Goal: Check status: Check status

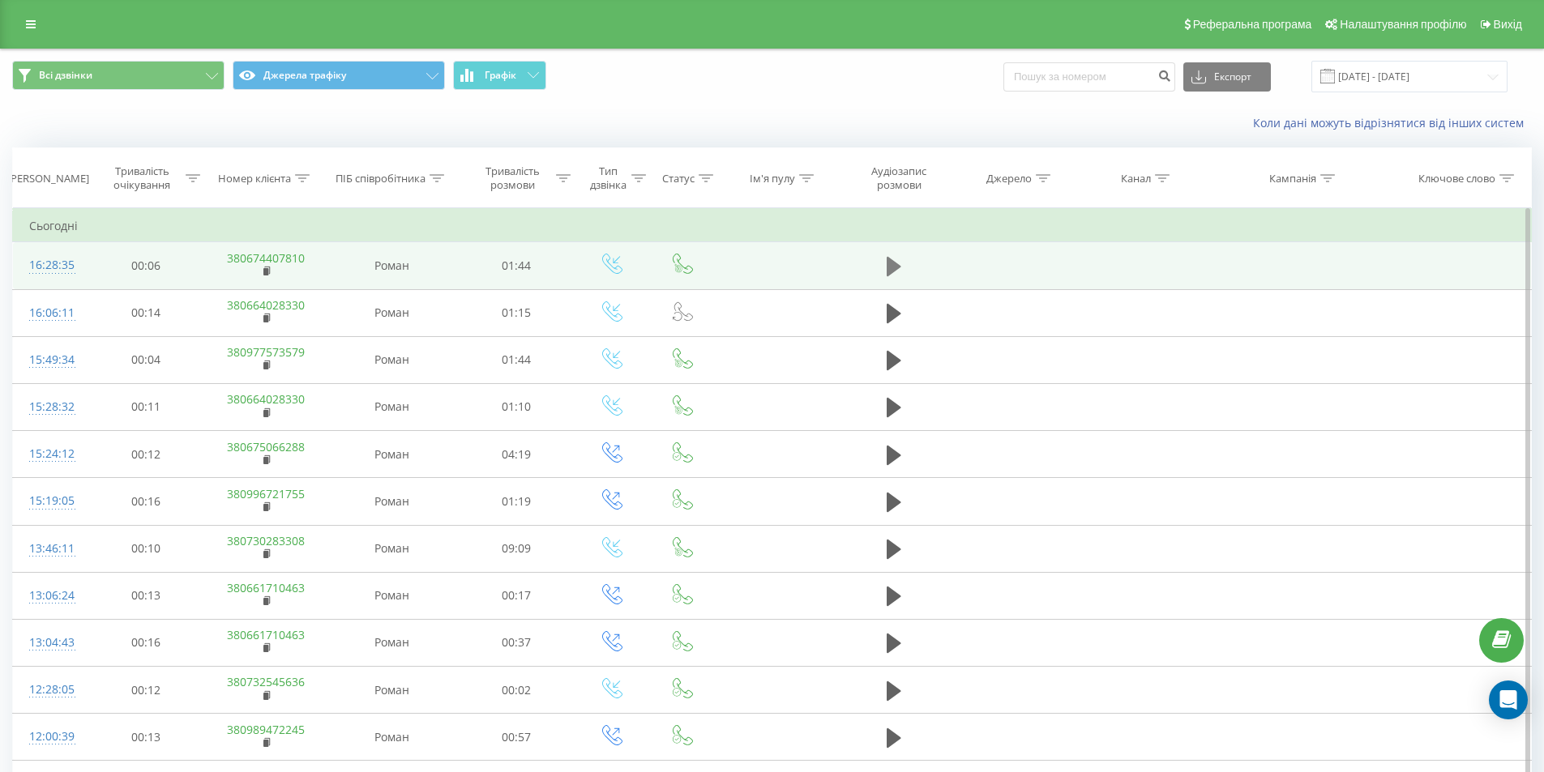
click at [897, 269] on icon at bounding box center [893, 266] width 15 height 19
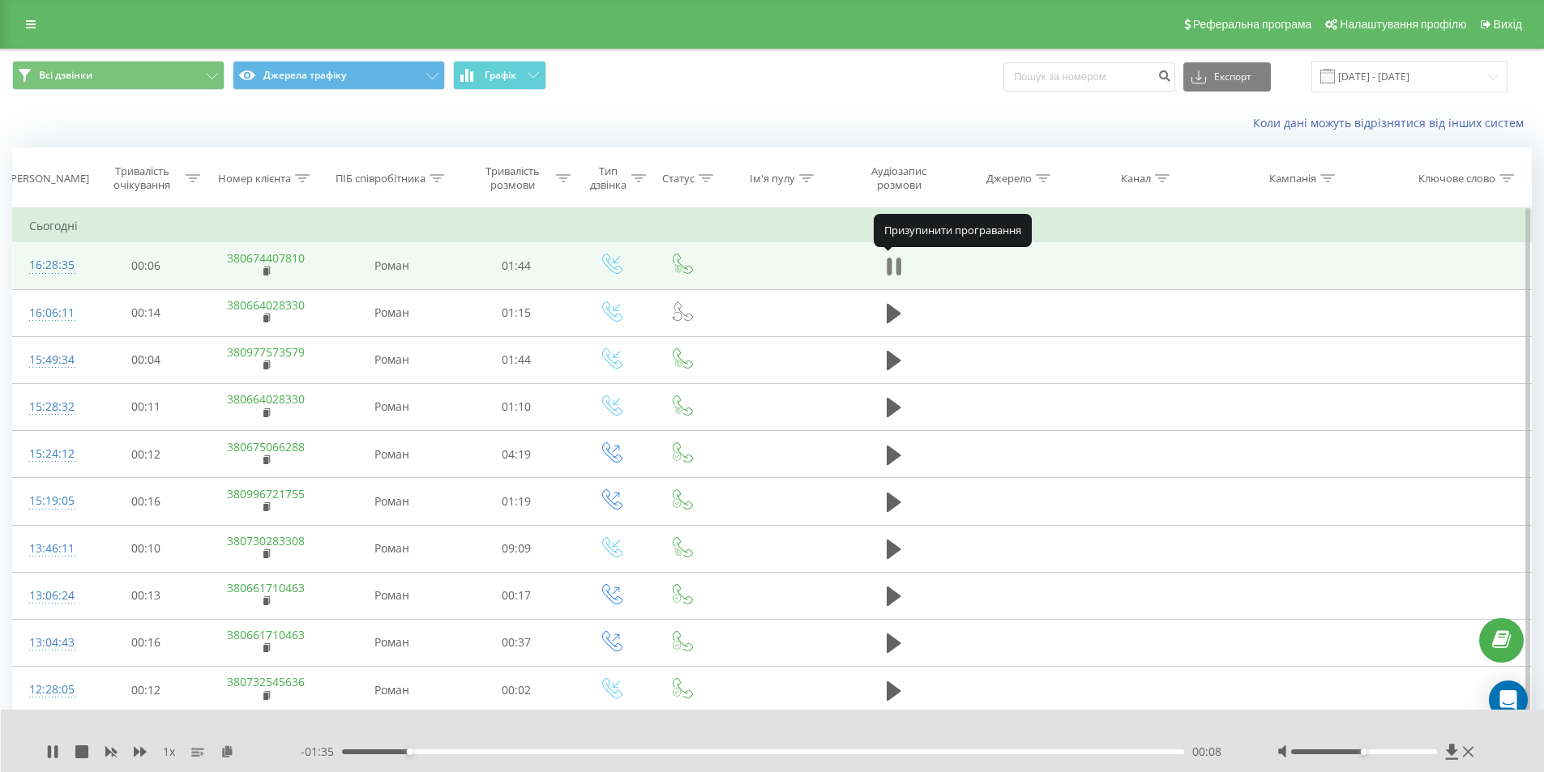
click at [883, 258] on button at bounding box center [894, 266] width 24 height 24
